Goal: Check status: Check status

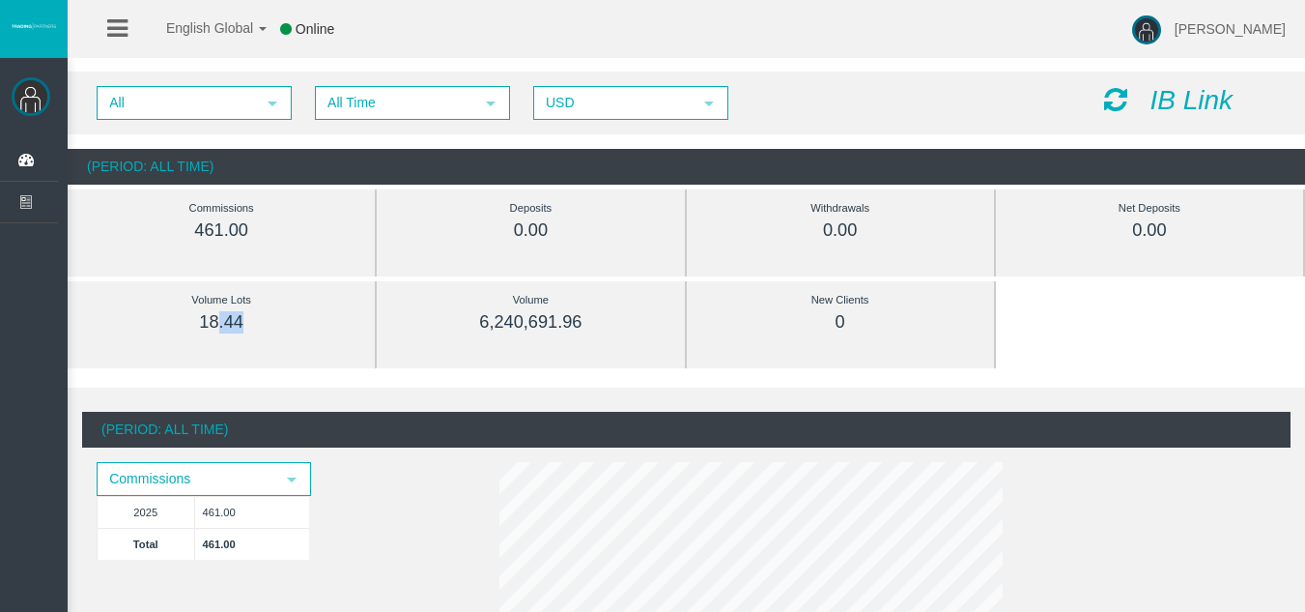
drag, startPoint x: 241, startPoint y: 327, endPoint x: 215, endPoint y: 324, distance: 25.3
click at [215, 324] on div "18.44" at bounding box center [221, 322] width 220 height 22
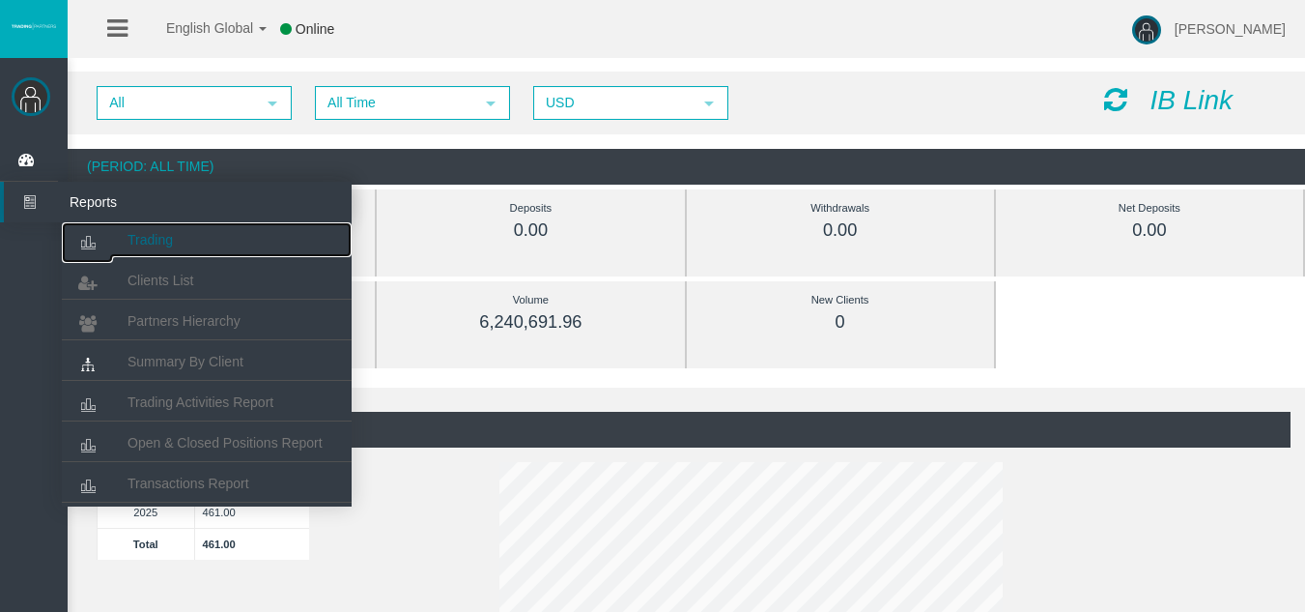
click at [116, 235] on link "Trading" at bounding box center [207, 239] width 290 height 35
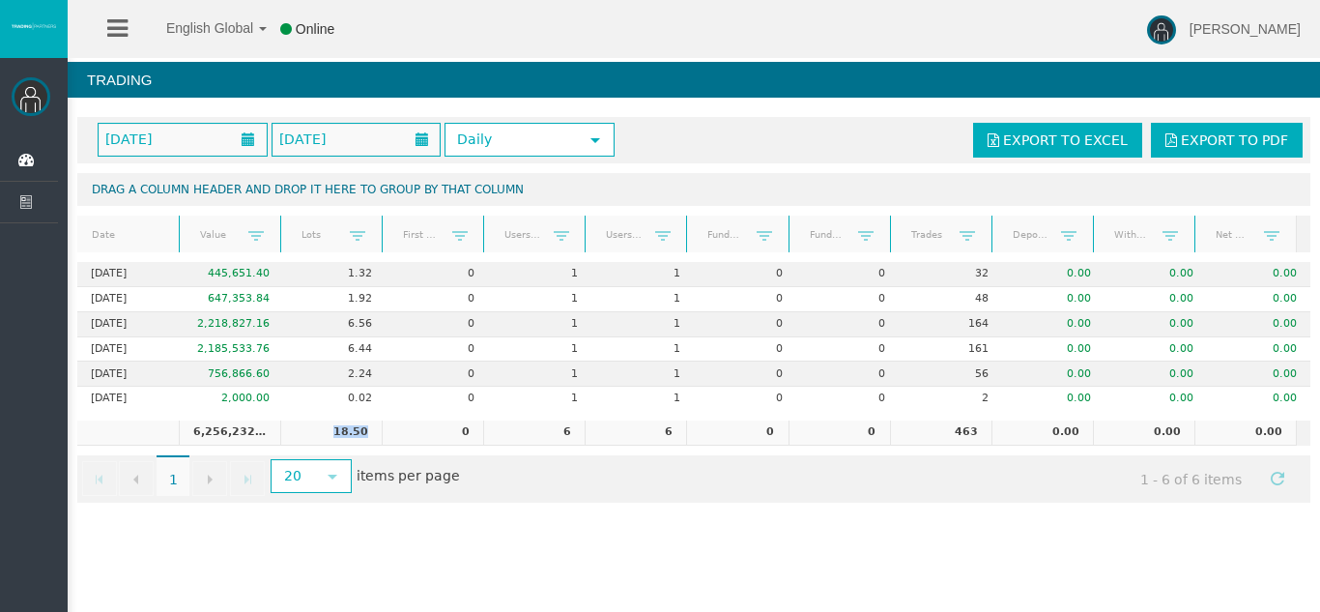
drag, startPoint x: 330, startPoint y: 431, endPoint x: 383, endPoint y: 430, distance: 52.2
click at [383, 430] on tr "6,256,232.76 18.50 0 6 6 0 0 463 0.00 0.00 0.00" at bounding box center [686, 432] width 1218 height 25
click at [383, 430] on td "0" at bounding box center [432, 432] width 101 height 25
drag, startPoint x: 361, startPoint y: 431, endPoint x: 351, endPoint y: 432, distance: 10.7
click at [351, 432] on td "18.50" at bounding box center [330, 432] width 101 height 25
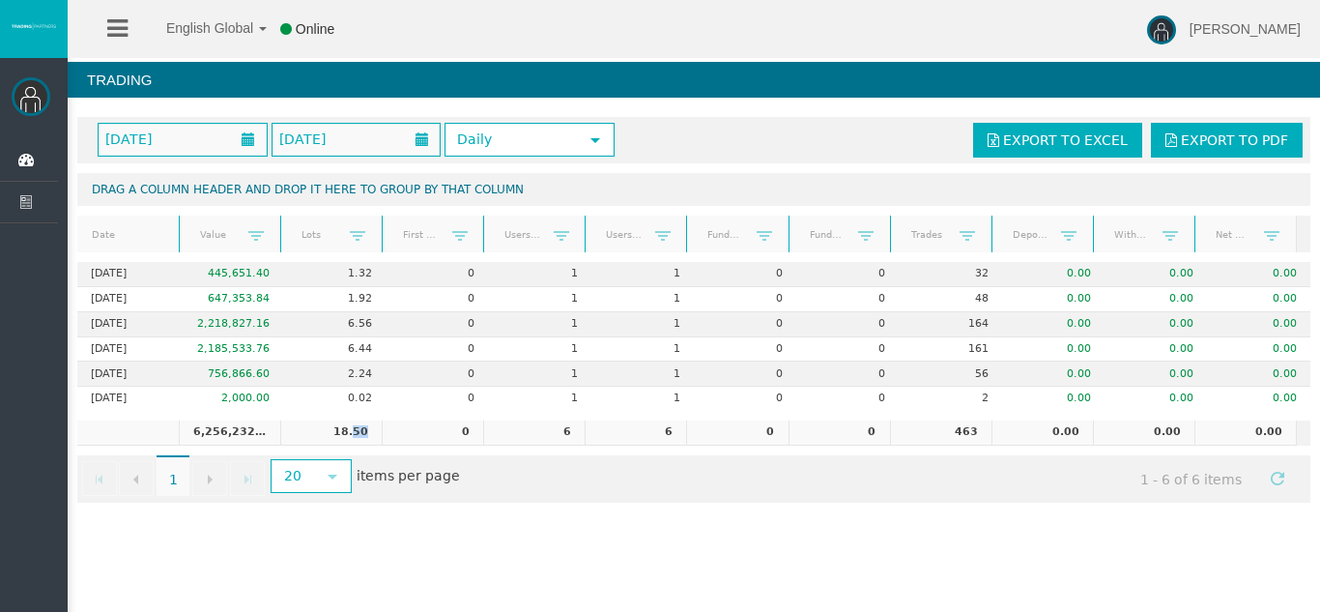
click at [351, 432] on td "18.50" at bounding box center [330, 432] width 101 height 25
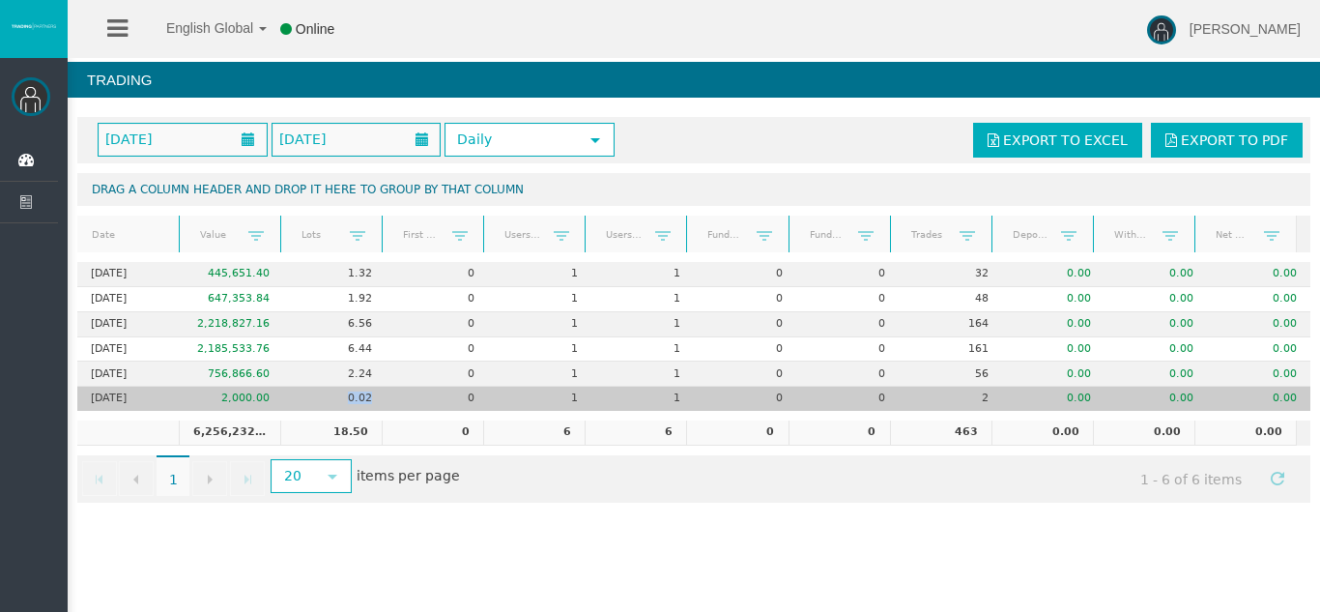
drag, startPoint x: 342, startPoint y: 400, endPoint x: 368, endPoint y: 399, distance: 26.1
click at [368, 399] on td "0.02" at bounding box center [334, 398] width 102 height 24
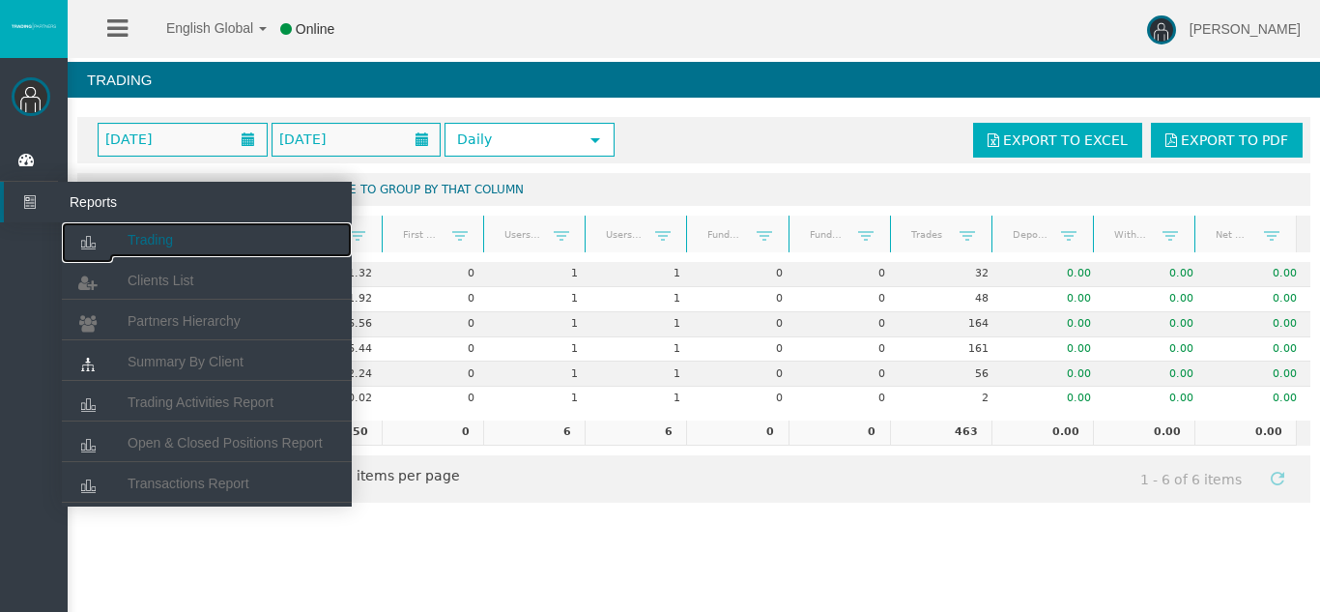
click at [126, 222] on link "Trading" at bounding box center [207, 239] width 290 height 35
click at [214, 271] on link "Clients List" at bounding box center [207, 280] width 290 height 35
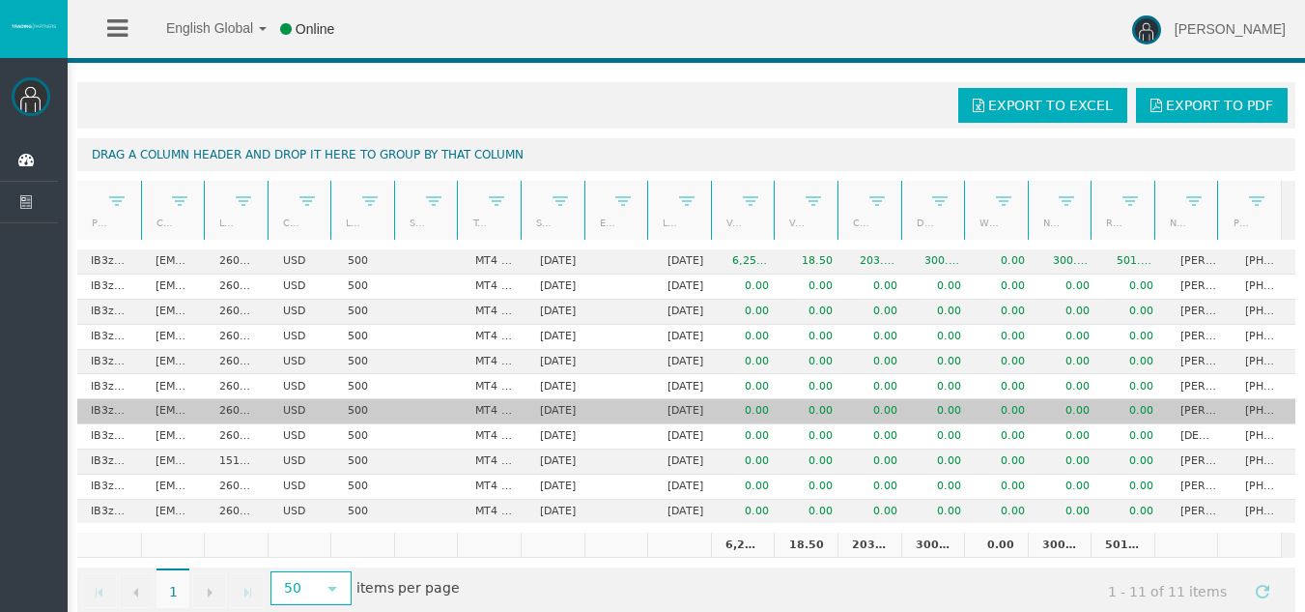
scroll to position [37, 0]
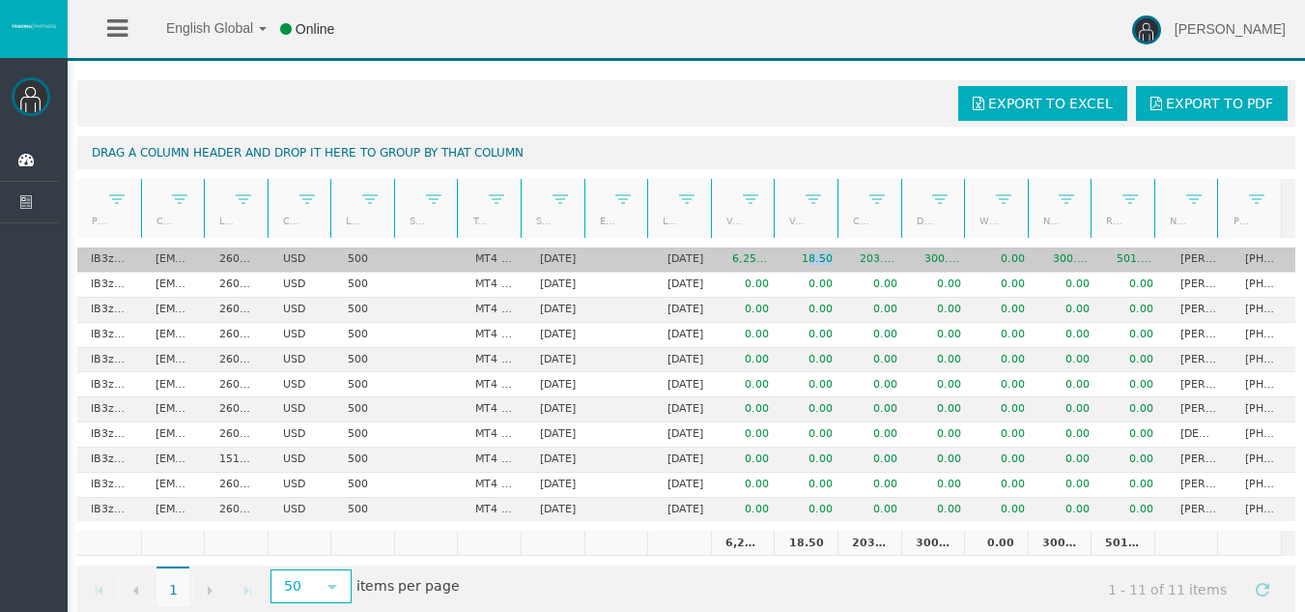
drag, startPoint x: 799, startPoint y: 257, endPoint x: 831, endPoint y: 256, distance: 31.9
click at [831, 256] on td "18.50" at bounding box center [815, 259] width 64 height 25
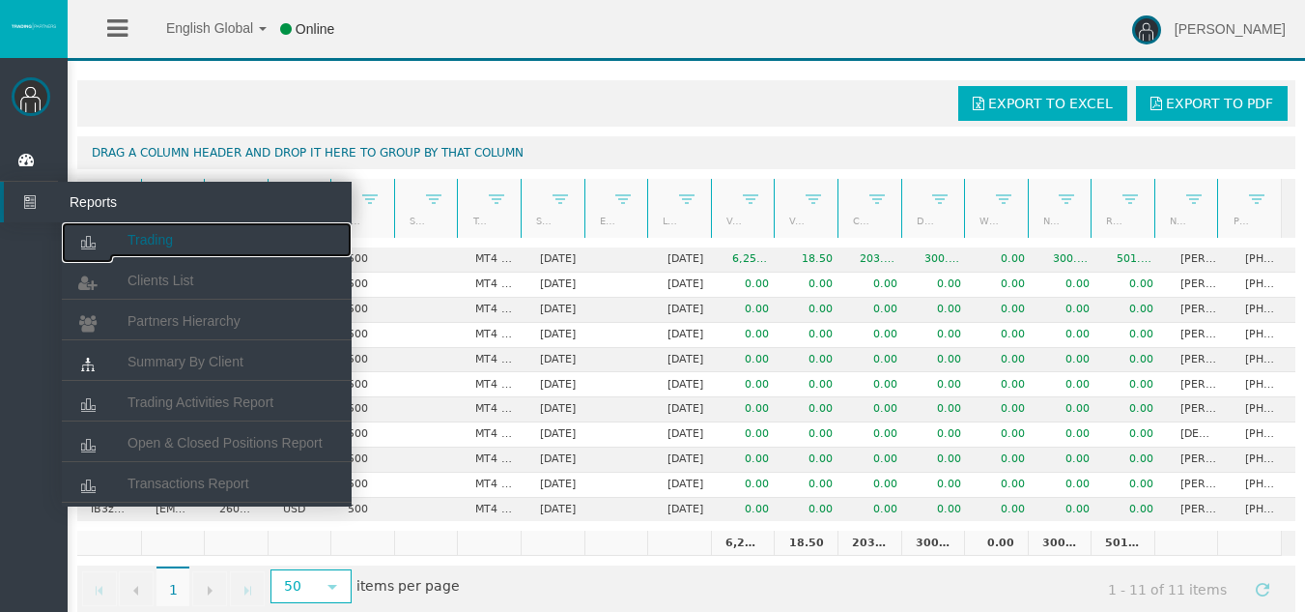
click at [111, 238] on icon at bounding box center [87, 242] width 51 height 41
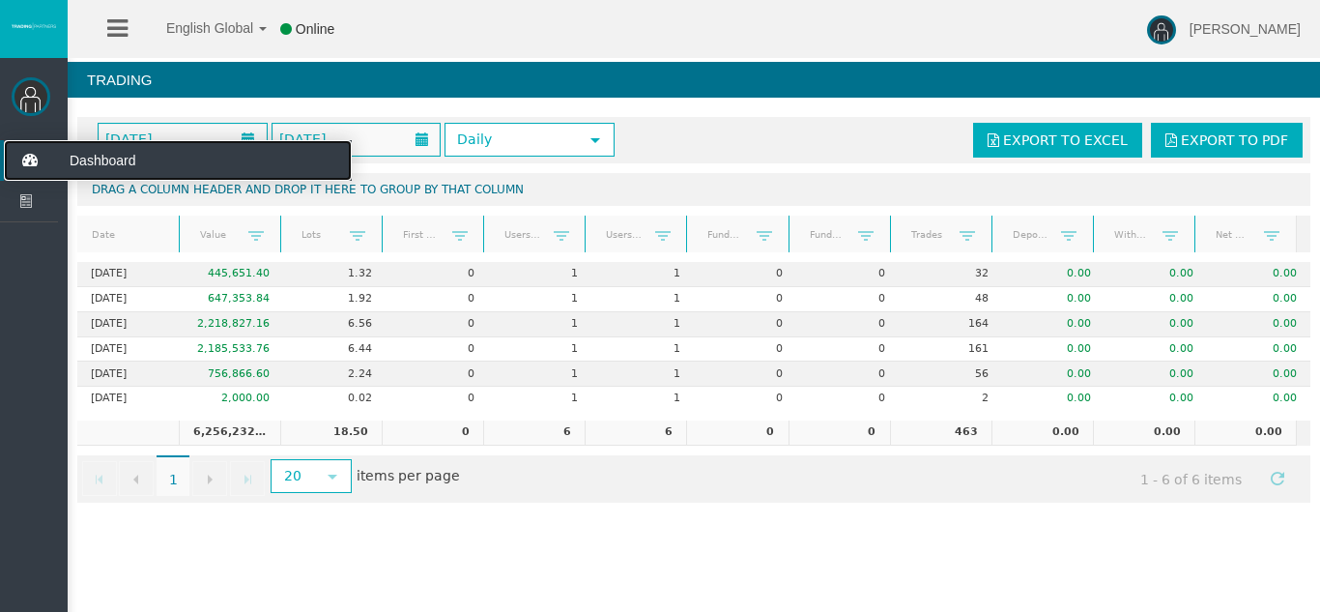
click at [90, 166] on span "Dashboard" at bounding box center [149, 160] width 189 height 41
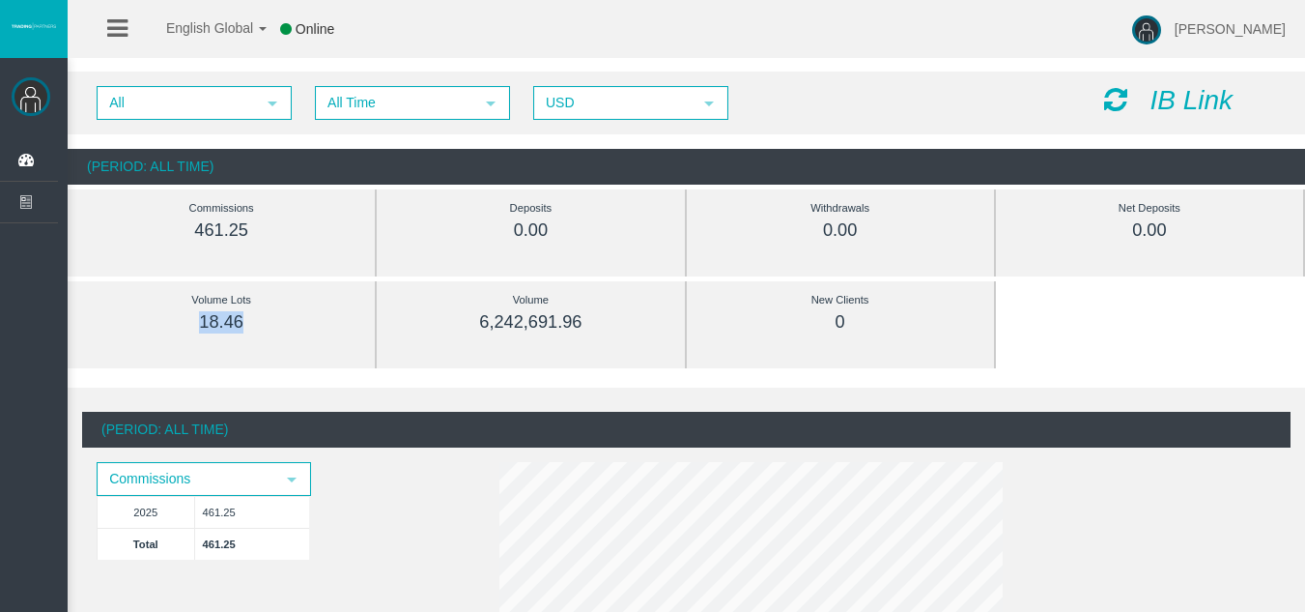
drag, startPoint x: 260, startPoint y: 337, endPoint x: 188, endPoint y: 326, distance: 72.4
click at [188, 326] on div "Volume Lots 18.46" at bounding box center [221, 311] width 249 height 60
click at [188, 326] on div "18.46" at bounding box center [221, 322] width 220 height 22
drag, startPoint x: 188, startPoint y: 326, endPoint x: 282, endPoint y: 328, distance: 93.8
click at [282, 328] on div "18.46" at bounding box center [221, 322] width 220 height 22
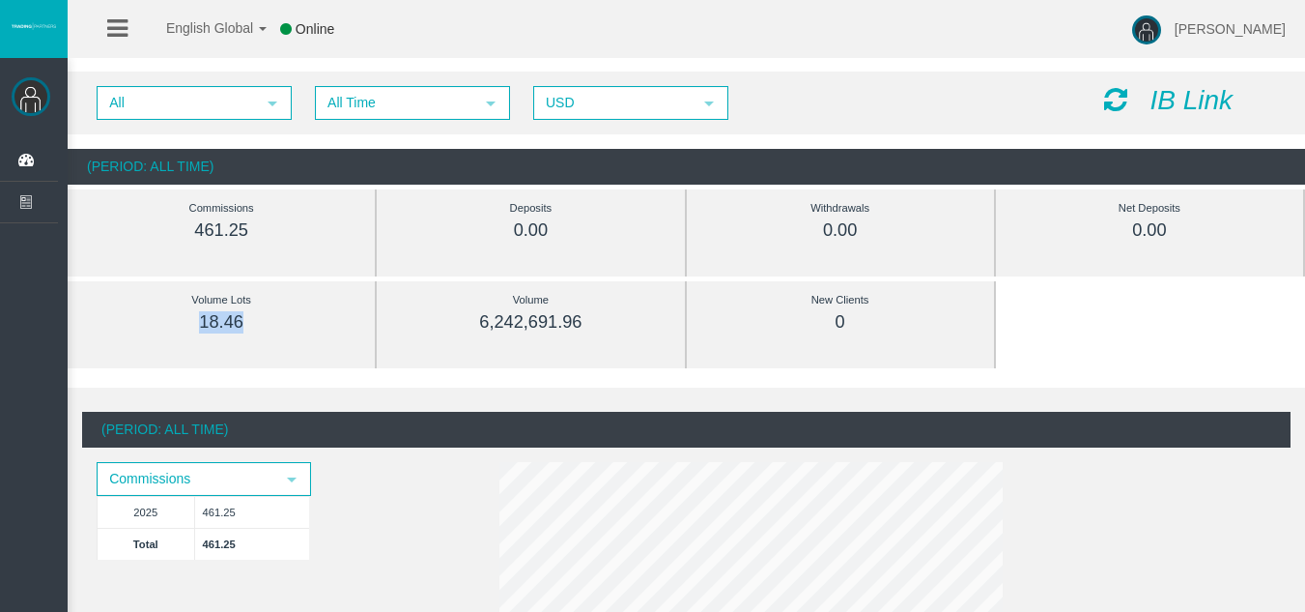
click at [282, 328] on div "18.46" at bounding box center [221, 322] width 220 height 22
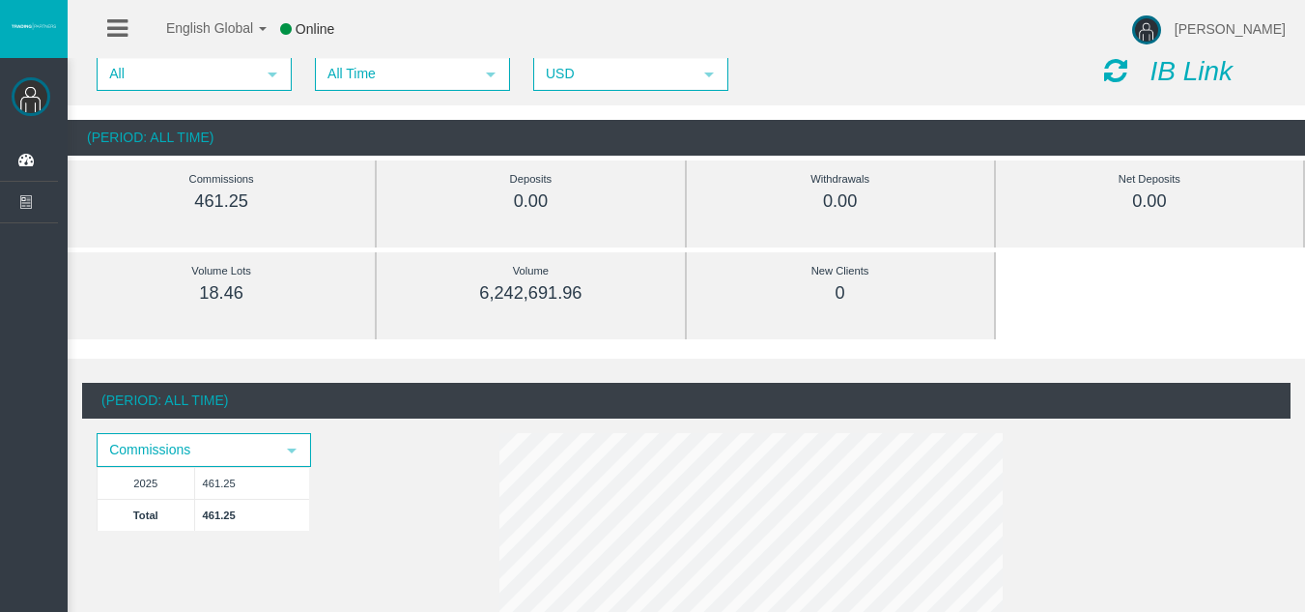
scroll to position [25, 0]
